Goal: Task Accomplishment & Management: Complete application form

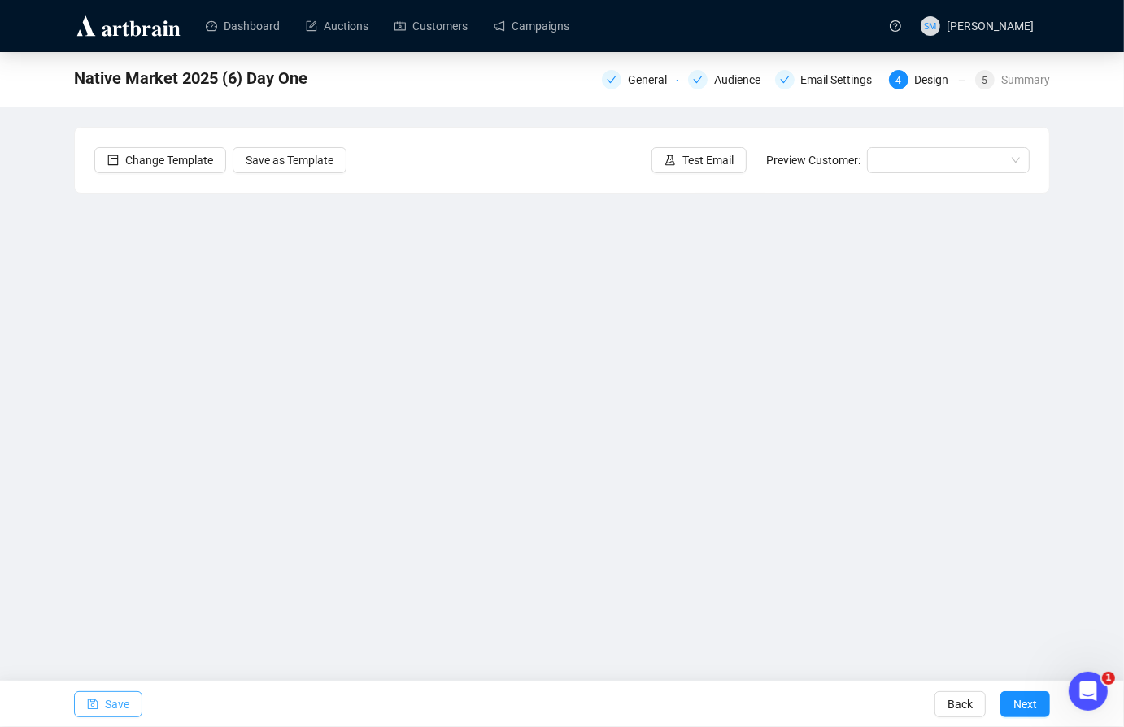
click at [116, 696] on span "Save" at bounding box center [117, 704] width 24 height 46
click at [117, 703] on span "Save" at bounding box center [117, 704] width 24 height 46
click at [1024, 710] on span "Next" at bounding box center [1025, 704] width 24 height 46
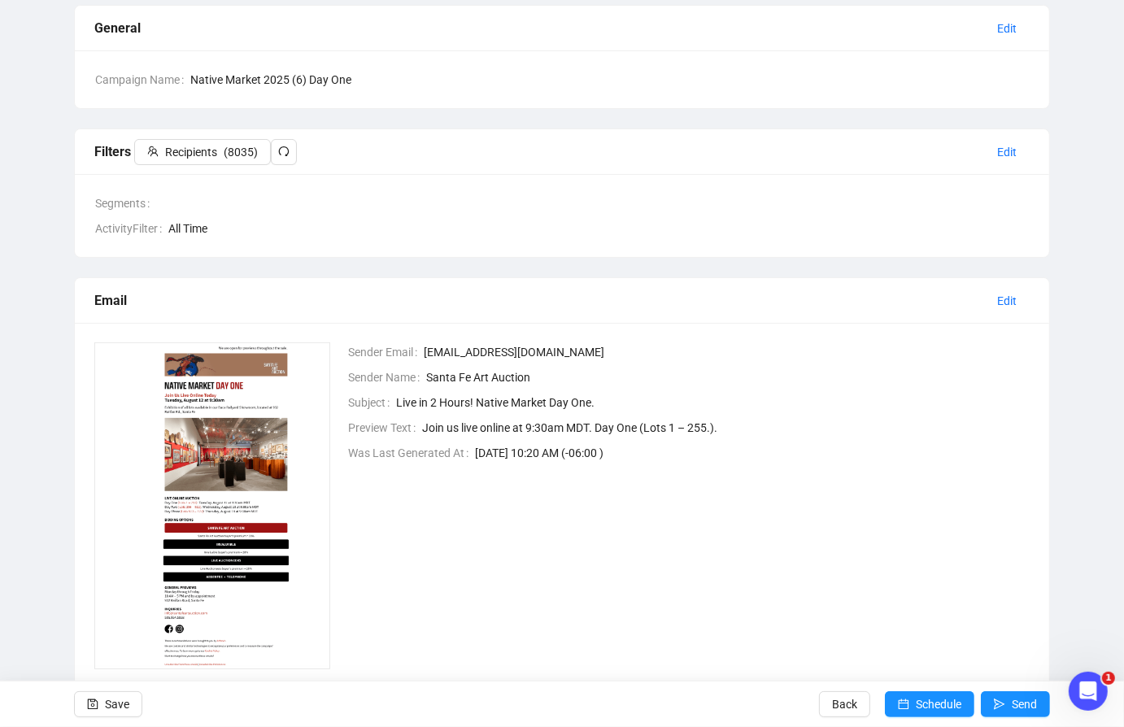
scroll to position [163, 0]
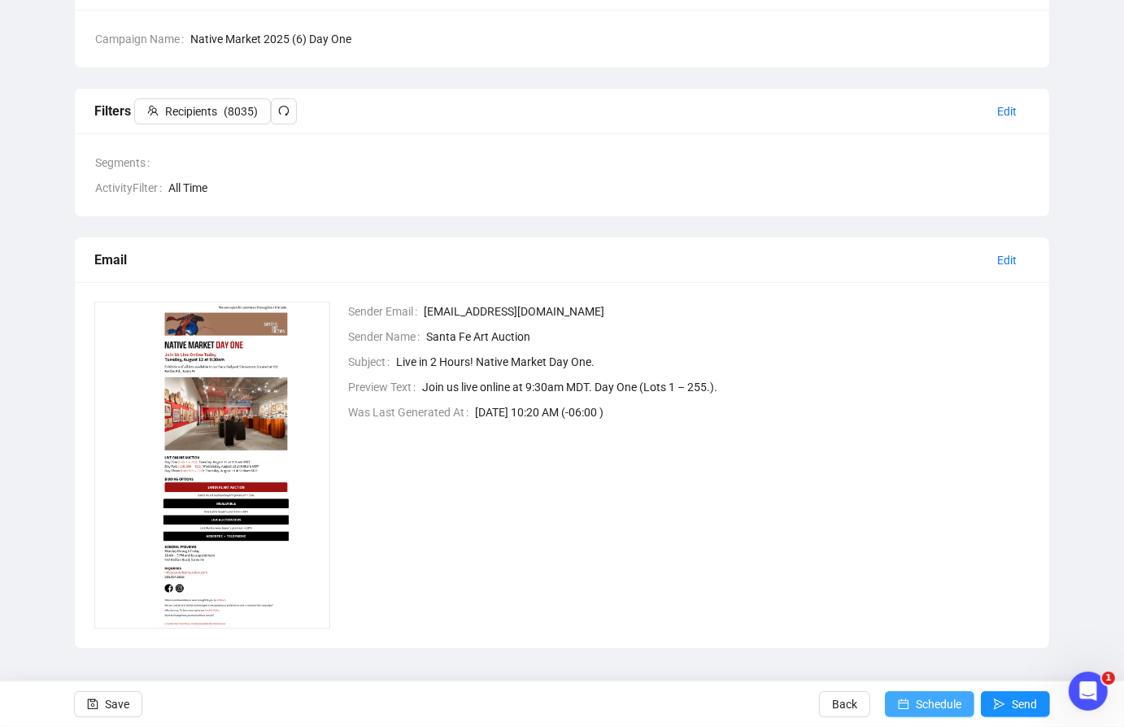
click at [937, 706] on span "Schedule" at bounding box center [938, 704] width 46 height 46
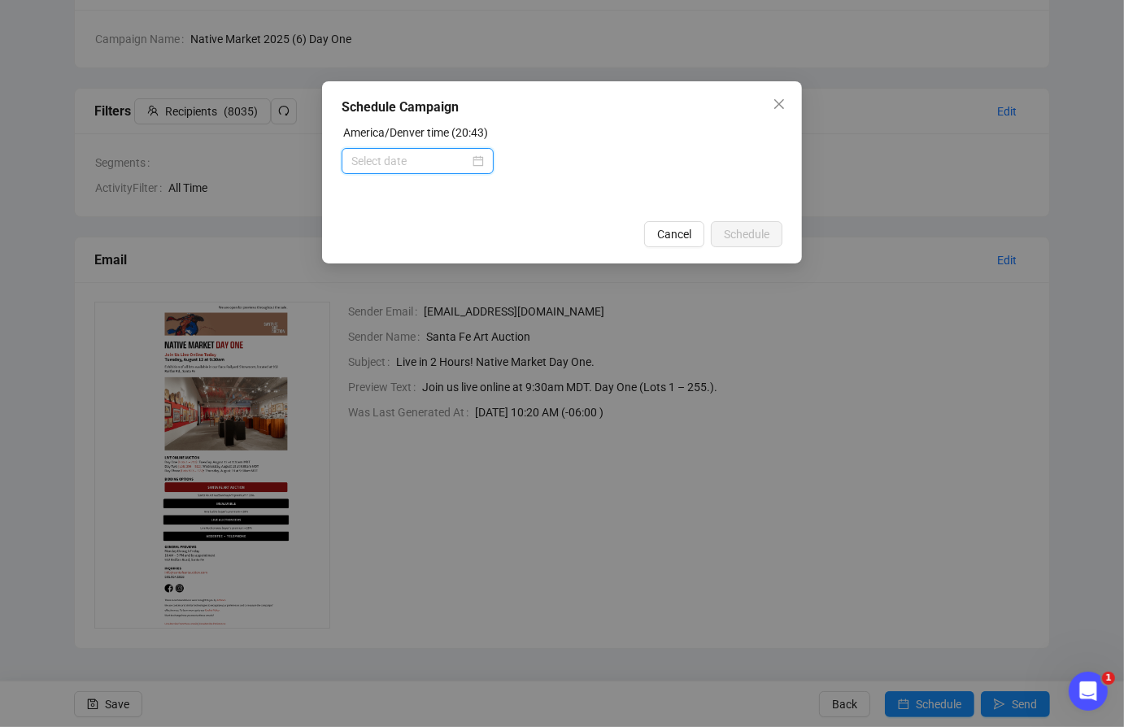
click at [428, 164] on input at bounding box center [410, 161] width 118 height 18
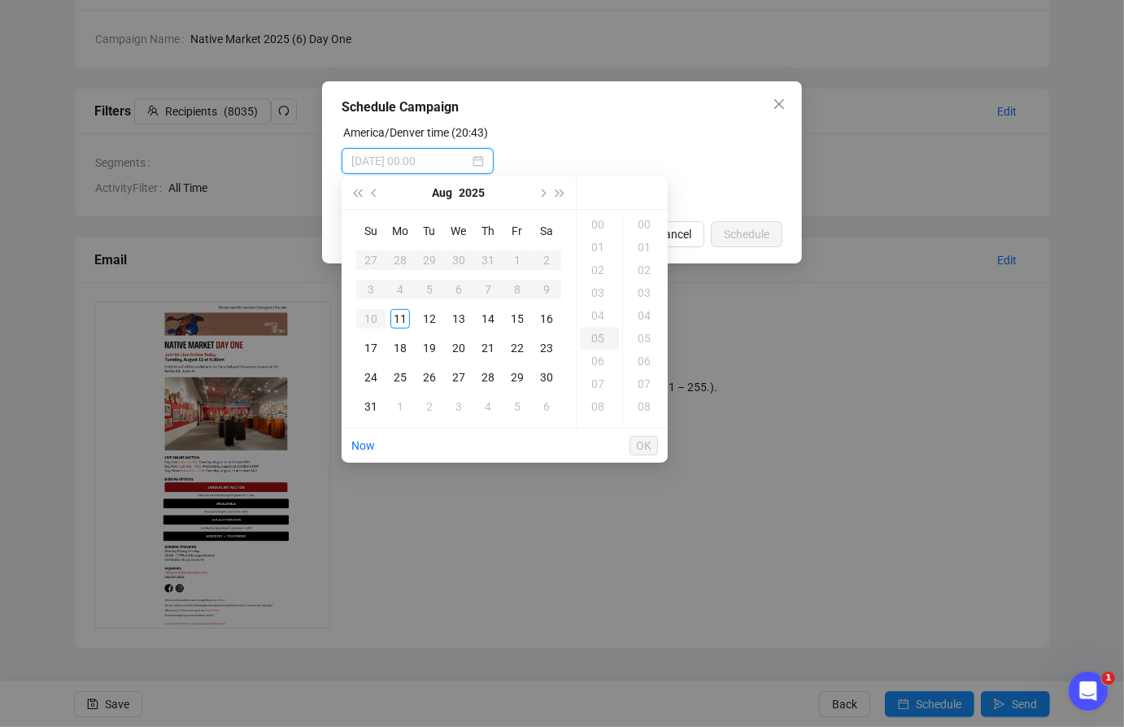
type input "[DATE] 00:00"
type input "[DATE] 05:00"
type input "[DATE] 00:05"
type input "[DATE] 05:00"
click at [424, 315] on div "12" at bounding box center [430, 319] width 20 height 20
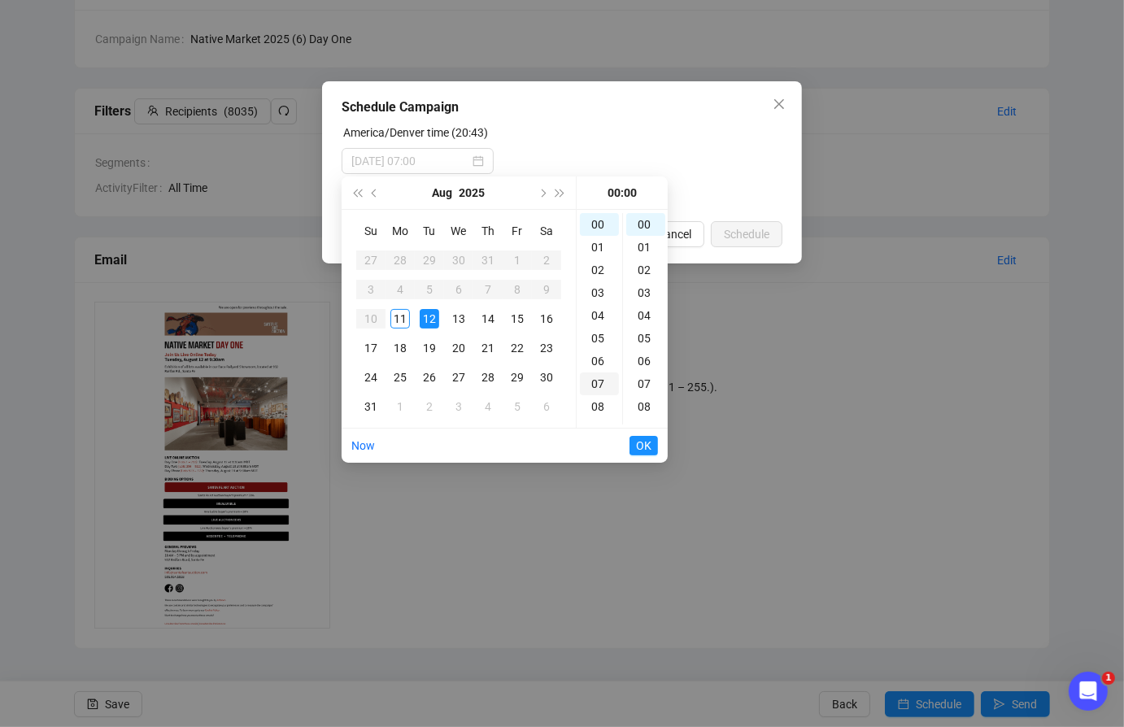
click at [589, 380] on div "07" at bounding box center [599, 383] width 39 height 23
click at [645, 322] on div "15" at bounding box center [645, 326] width 39 height 23
type input "[DATE] 07:15"
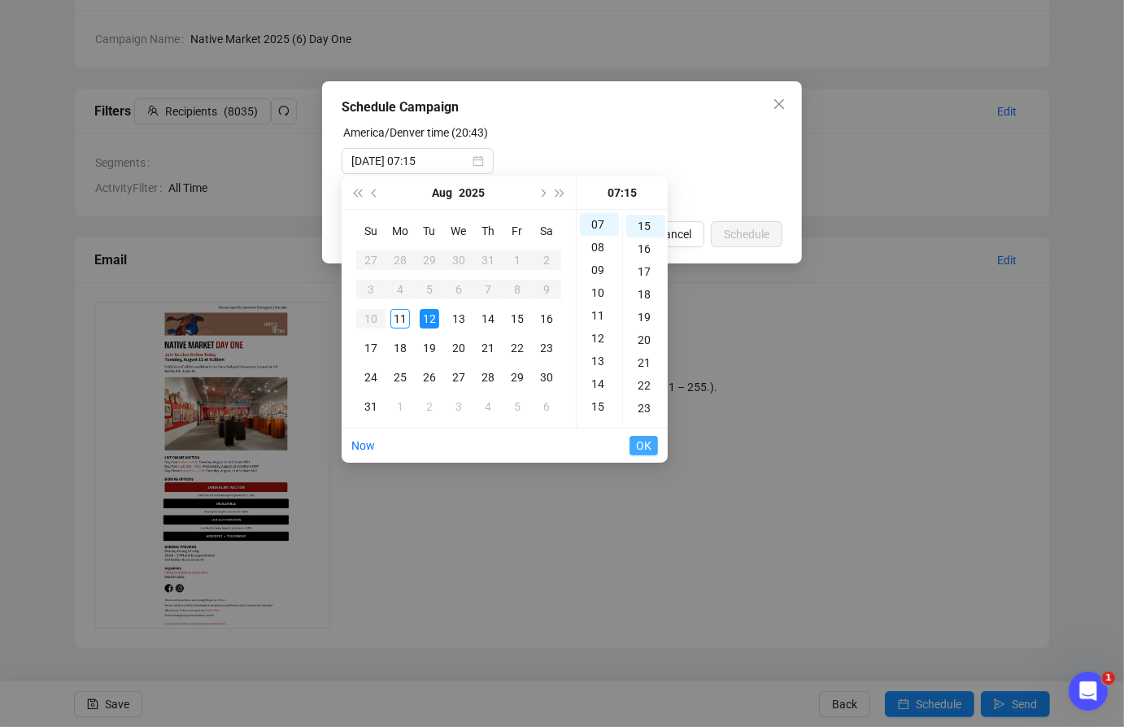
click at [644, 447] on span "OK" at bounding box center [643, 445] width 15 height 31
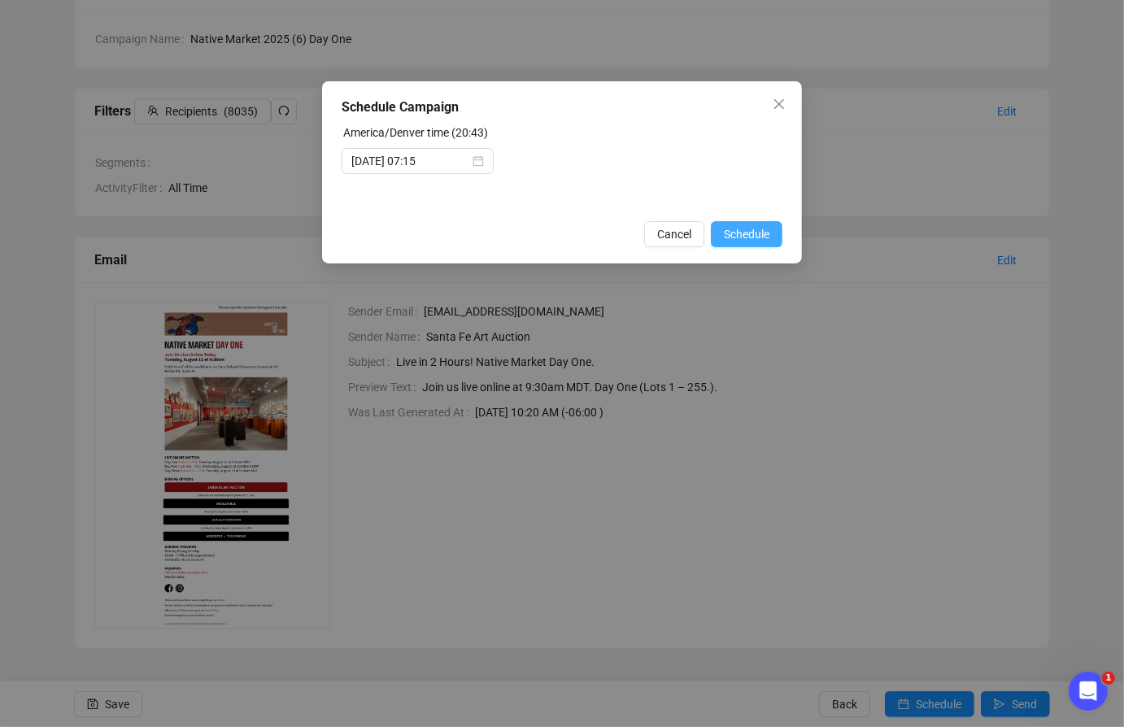
click at [737, 230] on span "Schedule" at bounding box center [747, 234] width 46 height 18
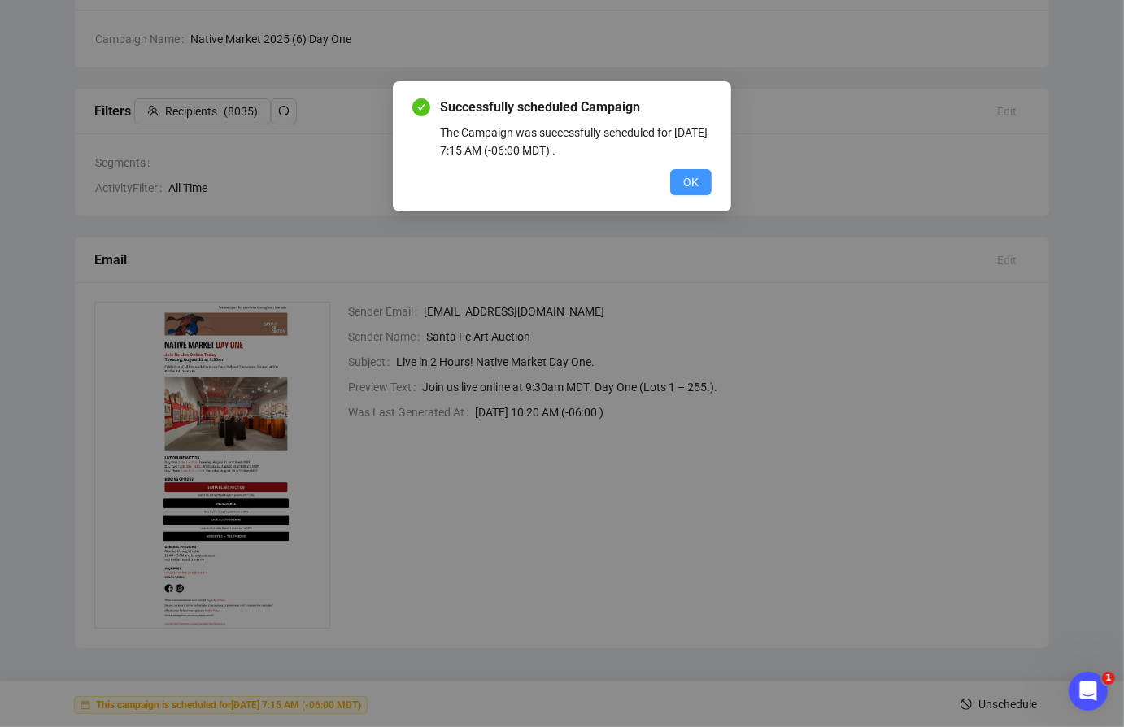
click at [700, 182] on button "OK" at bounding box center [690, 182] width 41 height 26
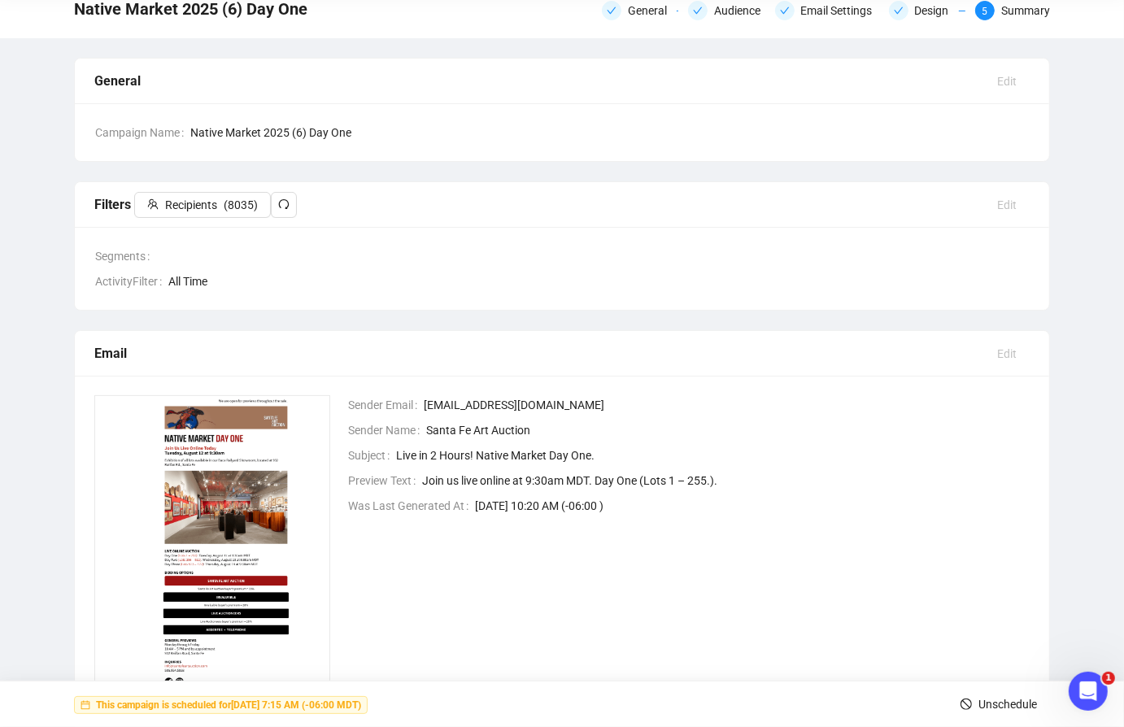
scroll to position [0, 0]
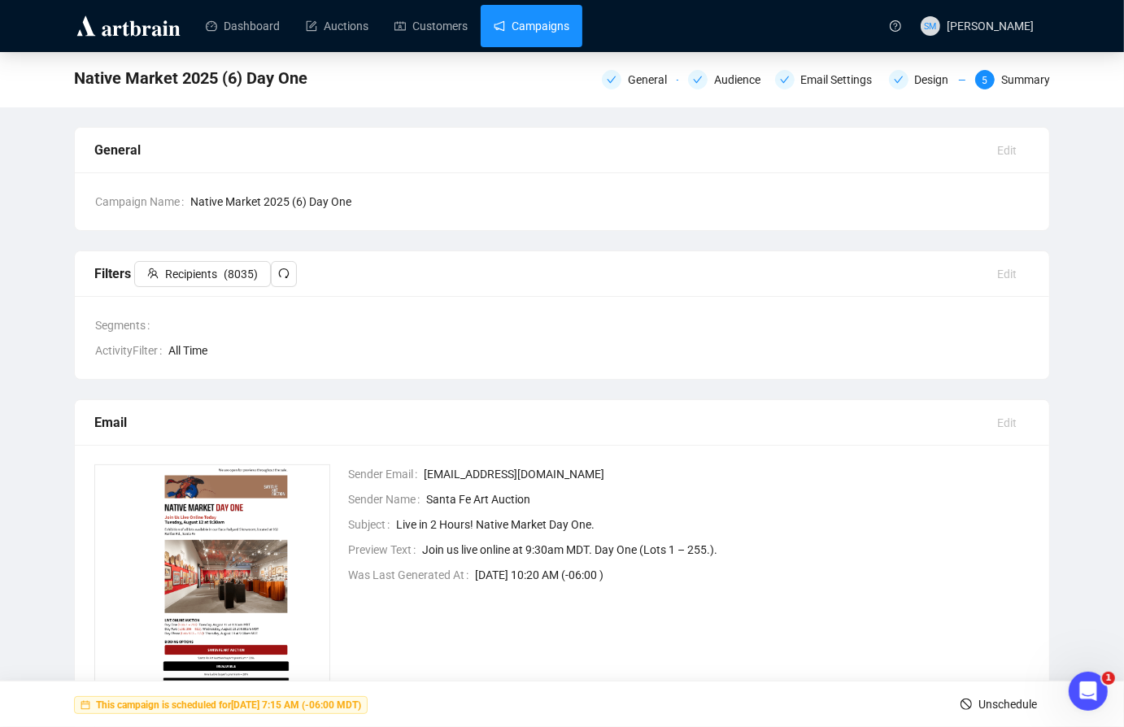
click at [527, 22] on link "Campaigns" at bounding box center [531, 26] width 76 height 42
